Goal: Task Accomplishment & Management: Use online tool/utility

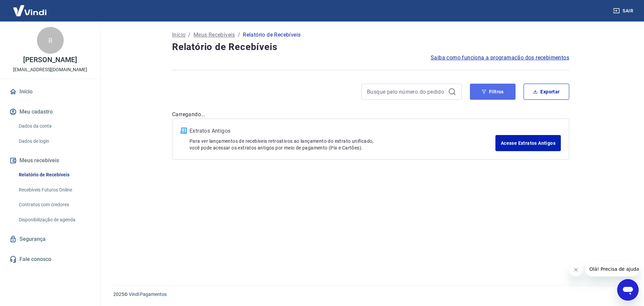
click at [507, 93] on button "Filtros" at bounding box center [493, 92] width 46 height 16
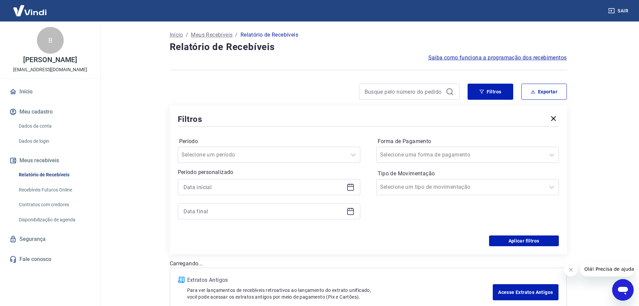
click at [349, 188] on icon at bounding box center [351, 187] width 8 height 8
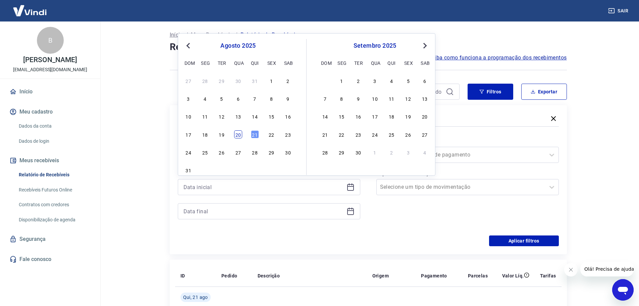
click at [238, 134] on div "20" at bounding box center [238, 134] width 8 height 8
type input "[DATE]"
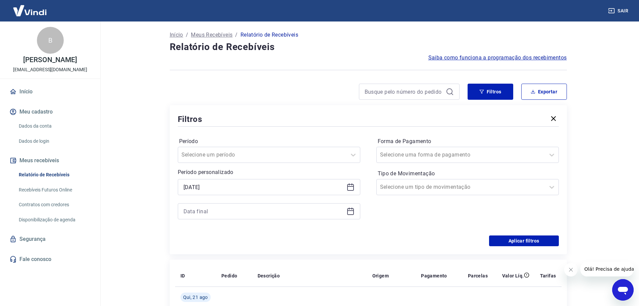
click at [349, 211] on icon at bounding box center [351, 211] width 8 height 8
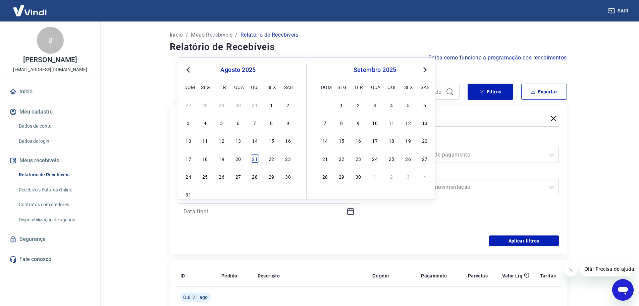
click at [257, 157] on div "21" at bounding box center [255, 158] width 8 height 8
type input "[DATE]"
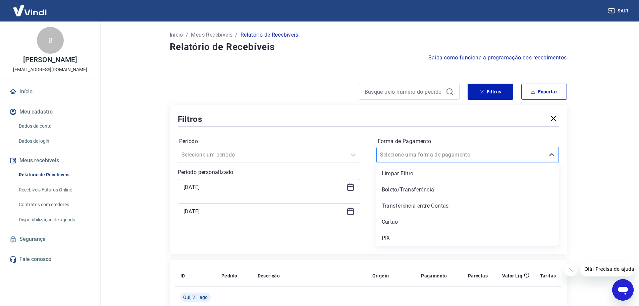
click at [433, 156] on input "Forma de Pagamento" at bounding box center [414, 155] width 68 height 8
click at [386, 234] on div "PIX" at bounding box center [467, 237] width 182 height 13
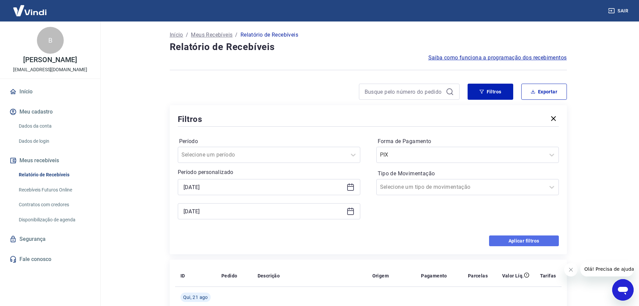
click at [516, 238] on button "Aplicar filtros" at bounding box center [524, 240] width 70 height 11
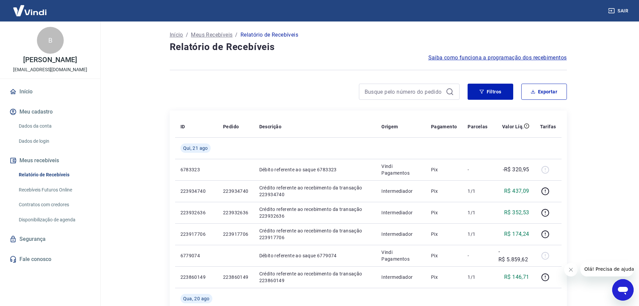
click at [571, 269] on icon "Fechar mensagem da empresa" at bounding box center [570, 269] width 5 height 5
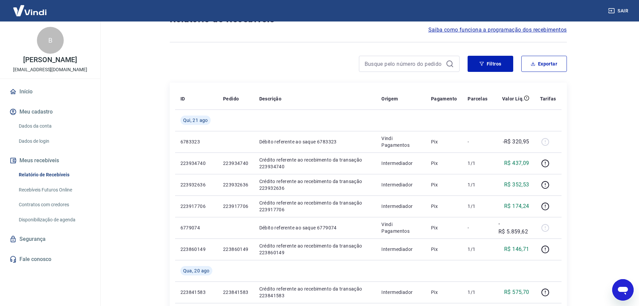
scroll to position [17, 0]
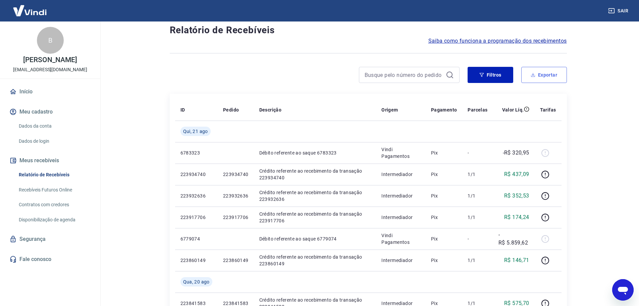
click at [542, 78] on button "Exportar" at bounding box center [544, 75] width 46 height 16
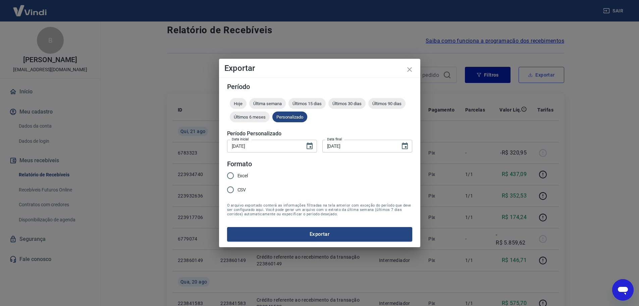
type input "[DATE]"
click at [246, 176] on span "Excel" at bounding box center [245, 175] width 11 height 7
click at [240, 176] on input "Excel" at bounding box center [233, 175] width 14 height 14
radio input "true"
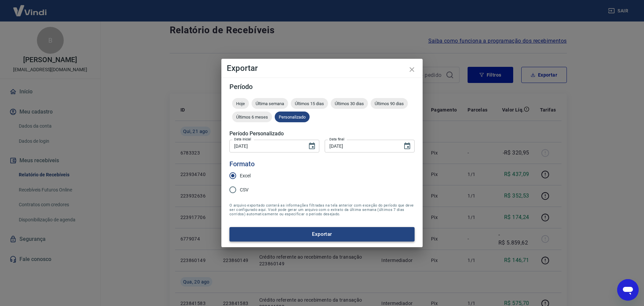
click at [267, 234] on button "Exportar" at bounding box center [321, 234] width 185 height 14
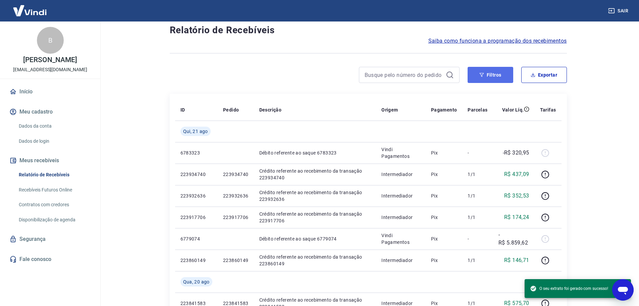
click at [476, 75] on button "Filtros" at bounding box center [491, 75] width 46 height 16
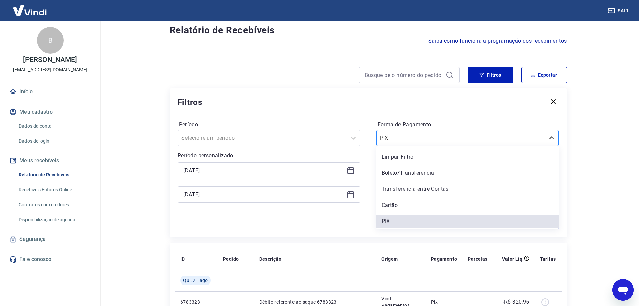
click at [427, 138] on input "Forma de Pagamento" at bounding box center [414, 138] width 68 height 8
click at [401, 174] on div "Boleto/Transferência" at bounding box center [467, 172] width 182 height 13
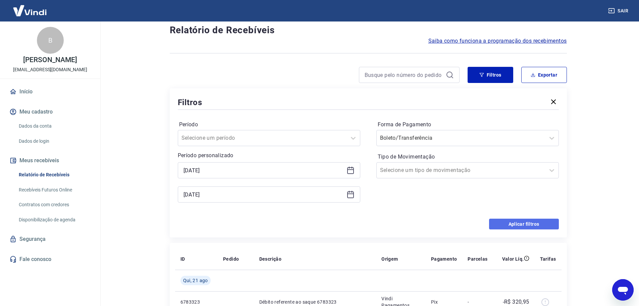
click at [524, 223] on button "Aplicar filtros" at bounding box center [524, 223] width 70 height 11
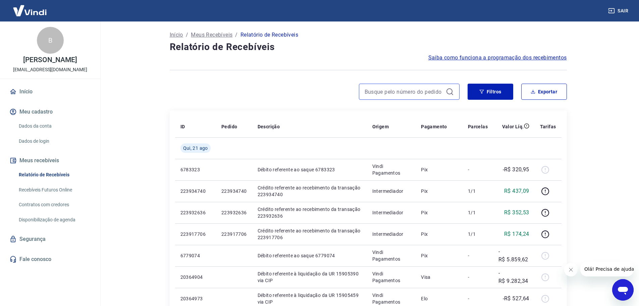
click at [372, 90] on input at bounding box center [404, 92] width 78 height 10
paste input "221902848"
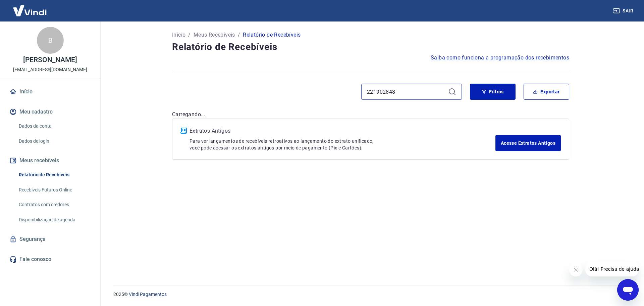
type input "221902848"
click at [445, 92] on div "221902848" at bounding box center [411, 92] width 101 height 16
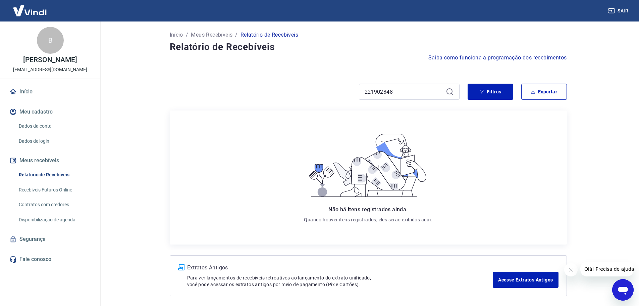
click at [450, 91] on icon at bounding box center [450, 92] width 8 height 8
